Goal: Find specific page/section: Find specific page/section

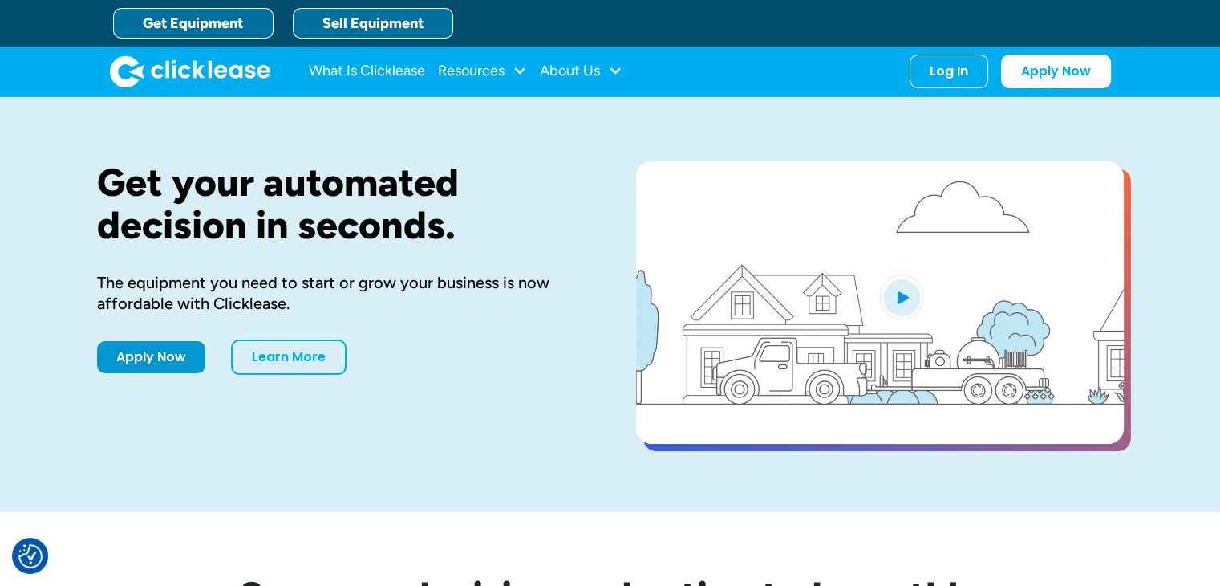
click at [395, 26] on link "Sell Equipment" at bounding box center [373, 23] width 160 height 30
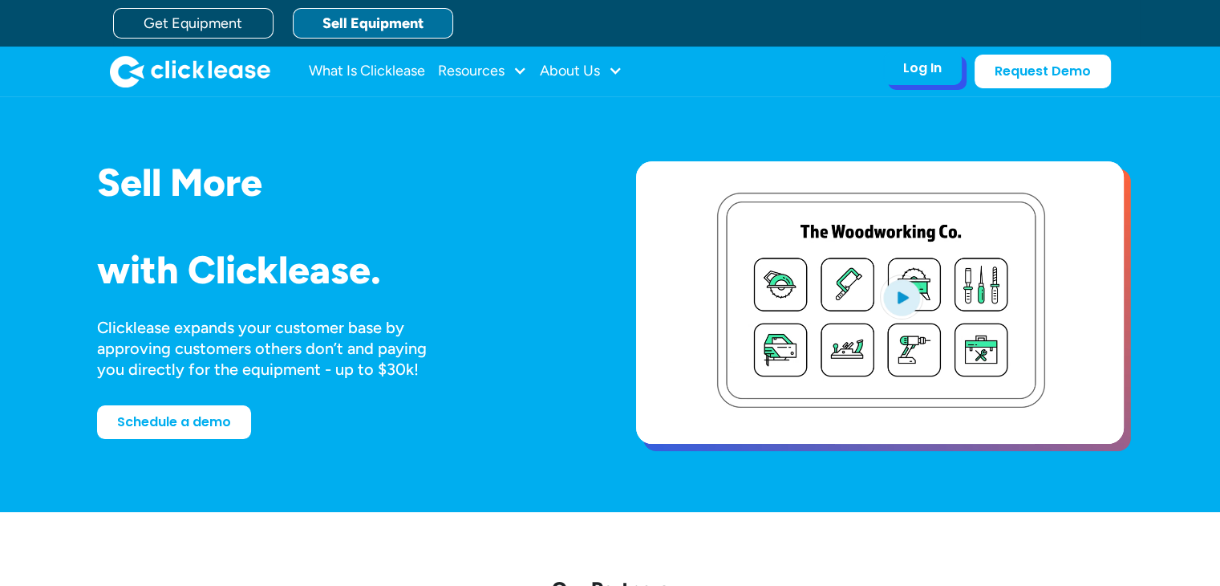
click at [916, 74] on div "Log In" at bounding box center [922, 68] width 38 height 16
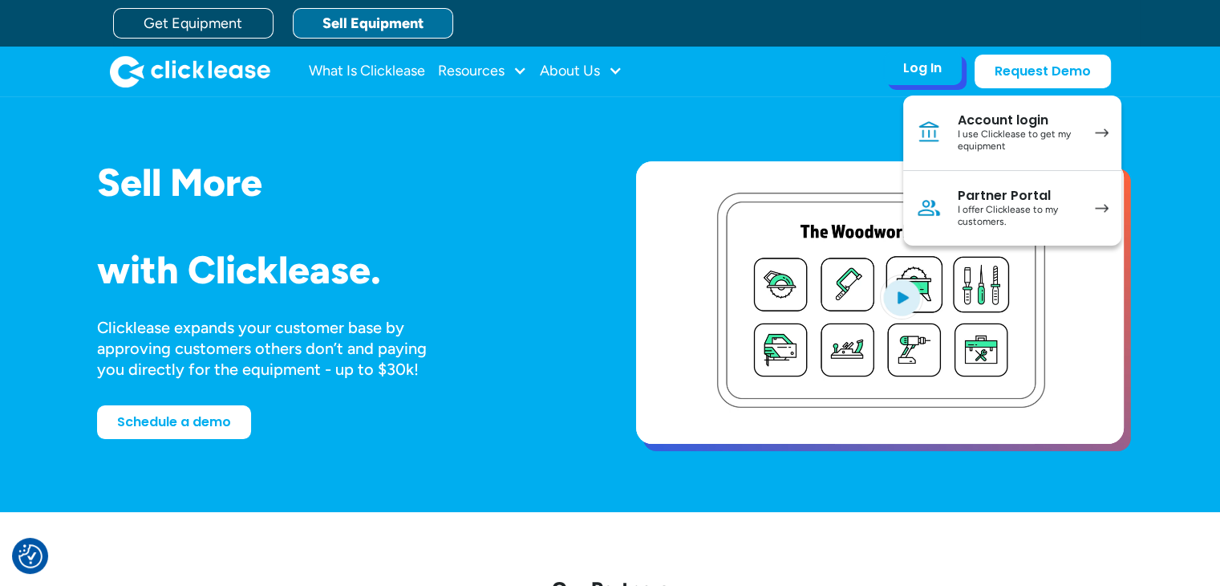
click at [988, 217] on div "I offer Clicklease to my customers." at bounding box center [1018, 216] width 121 height 25
